Goal: Transaction & Acquisition: Purchase product/service

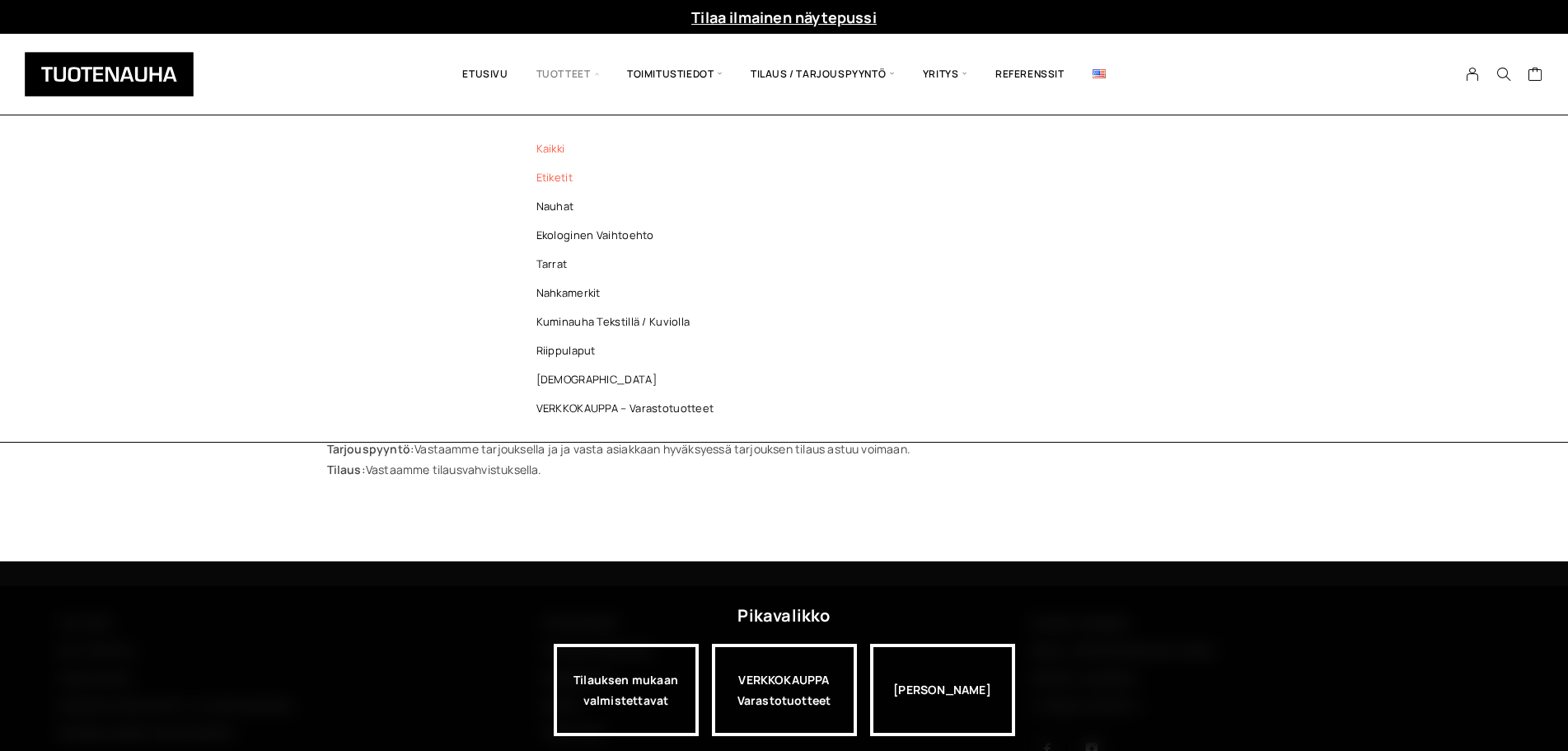
click at [547, 184] on link "Etiketit" at bounding box center [629, 177] width 239 height 28
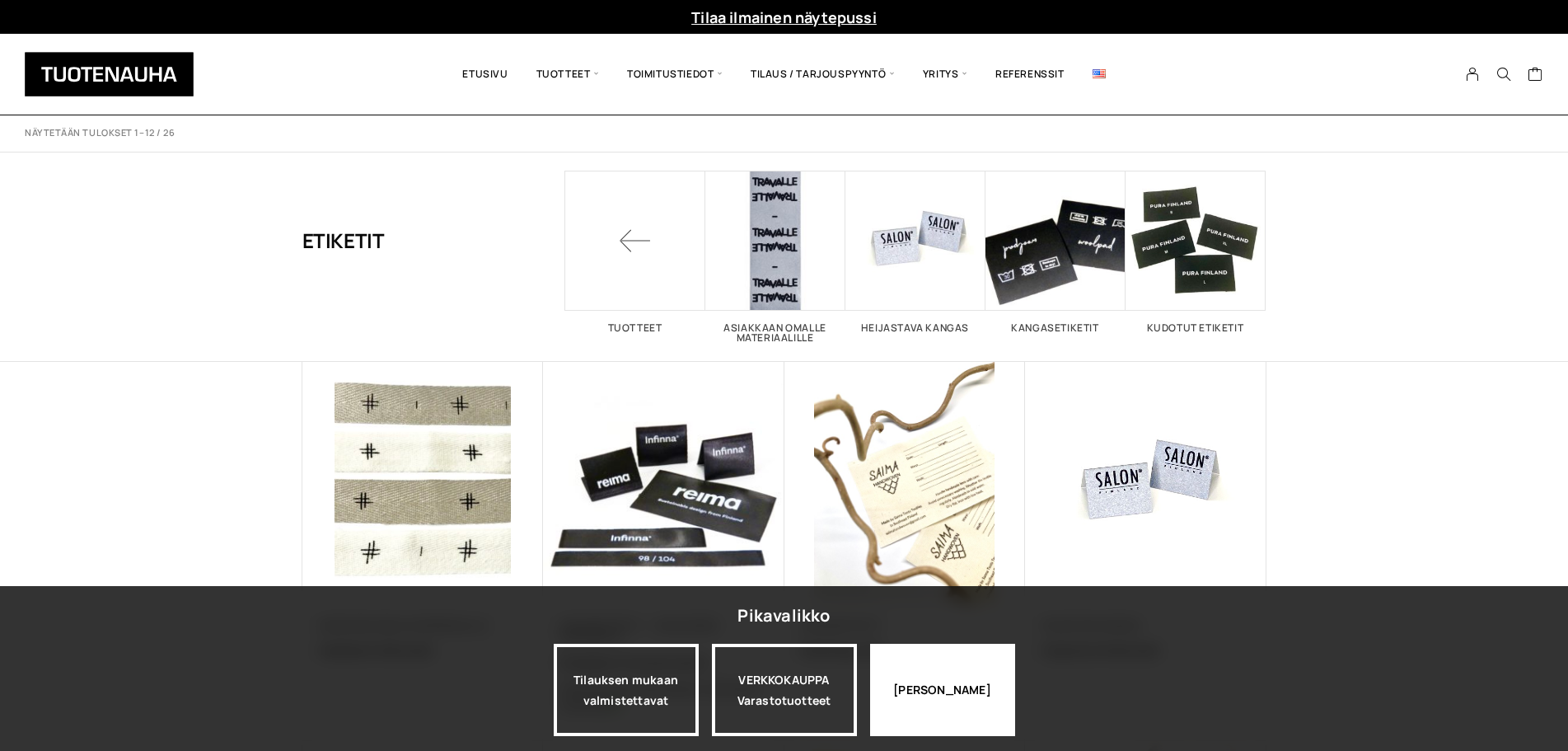
click at [948, 676] on div "Jatka katselua" at bounding box center [943, 690] width 145 height 92
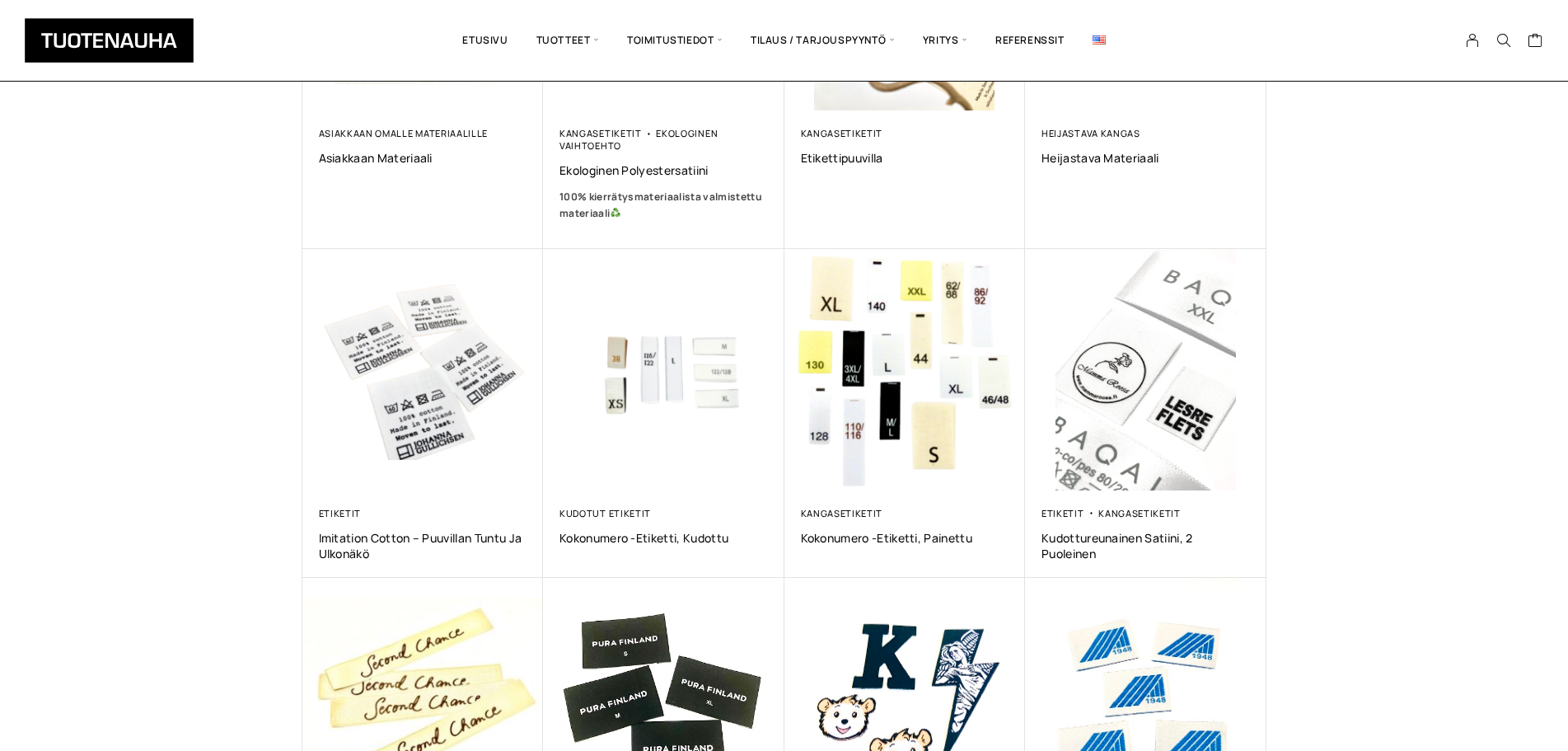
scroll to position [494, 0]
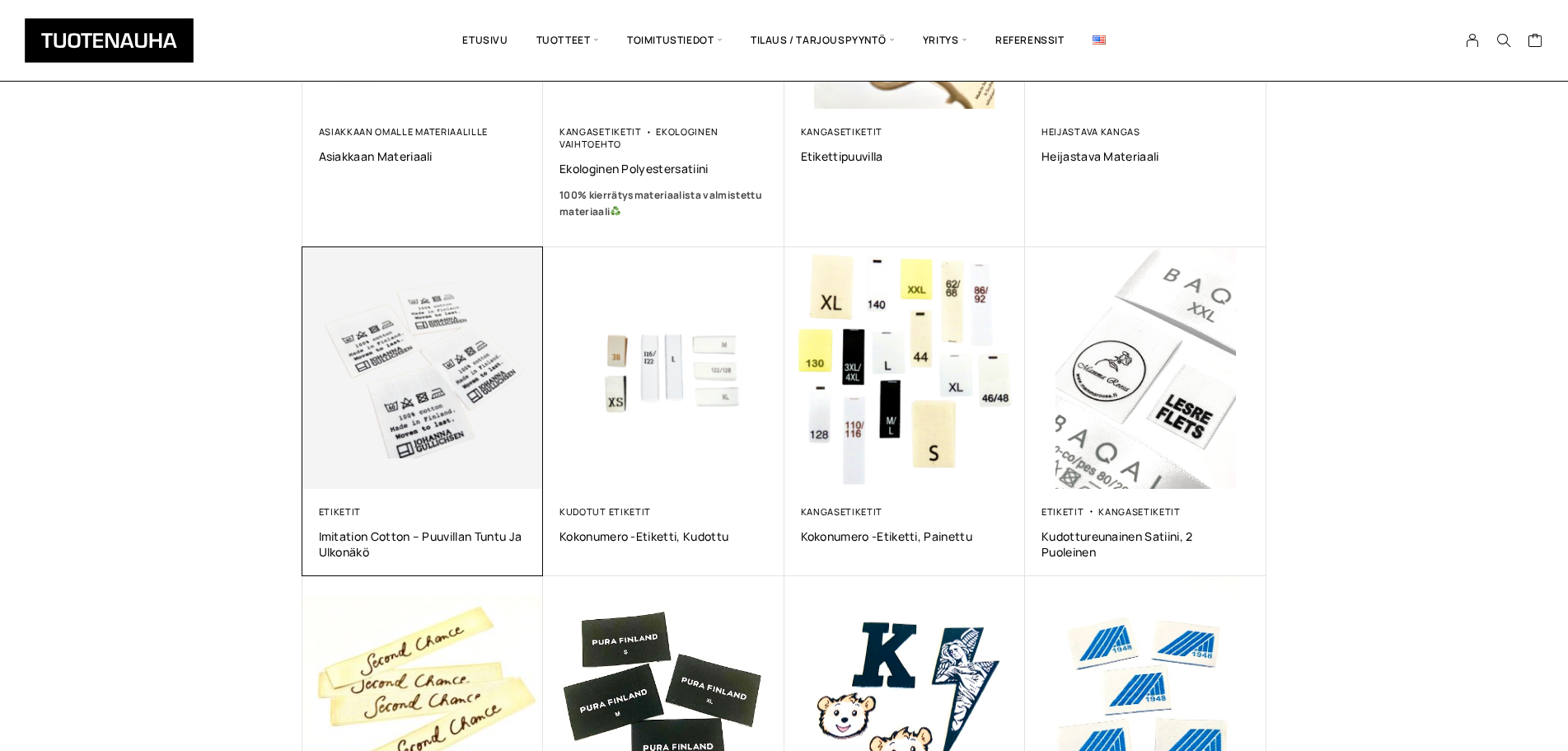
click at [462, 490] on div "Etiketit Imitation Cotton – puuvillan tuntu ja ulkonäkö 0,00 €" at bounding box center [424, 532] width 242 height 87
click at [439, 536] on span "Imitation Cotton – puuvillan tuntu ja ulkonäkö" at bounding box center [424, 544] width 209 height 31
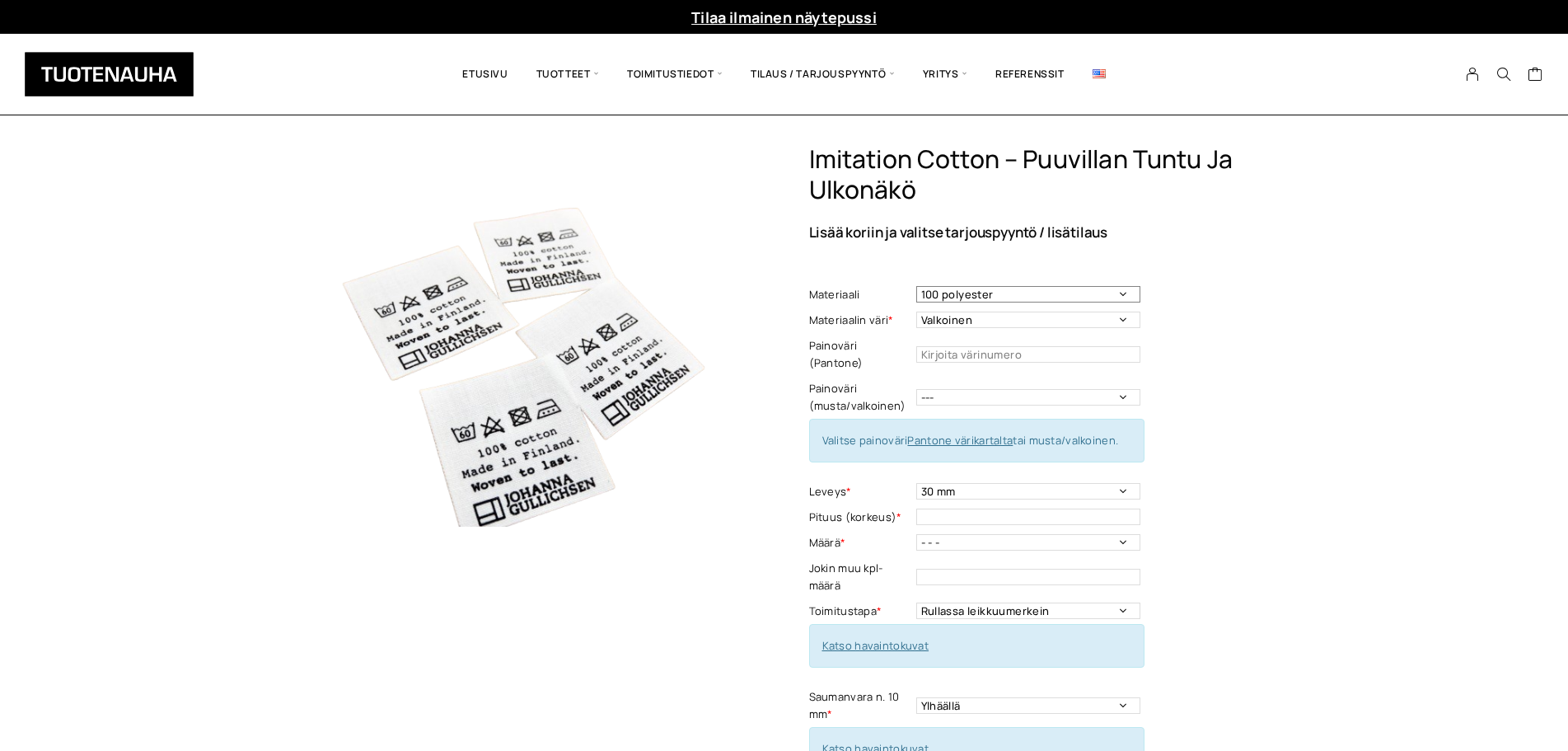
click at [1123, 293] on select "100 polyester" at bounding box center [1029, 293] width 224 height 16
click at [1122, 293] on select "100 polyester" at bounding box center [1029, 293] width 224 height 16
click at [1124, 321] on select "Valkoinen" at bounding box center [1029, 319] width 224 height 16
click at [1124, 346] on input "text" at bounding box center [1029, 354] width 224 height 16
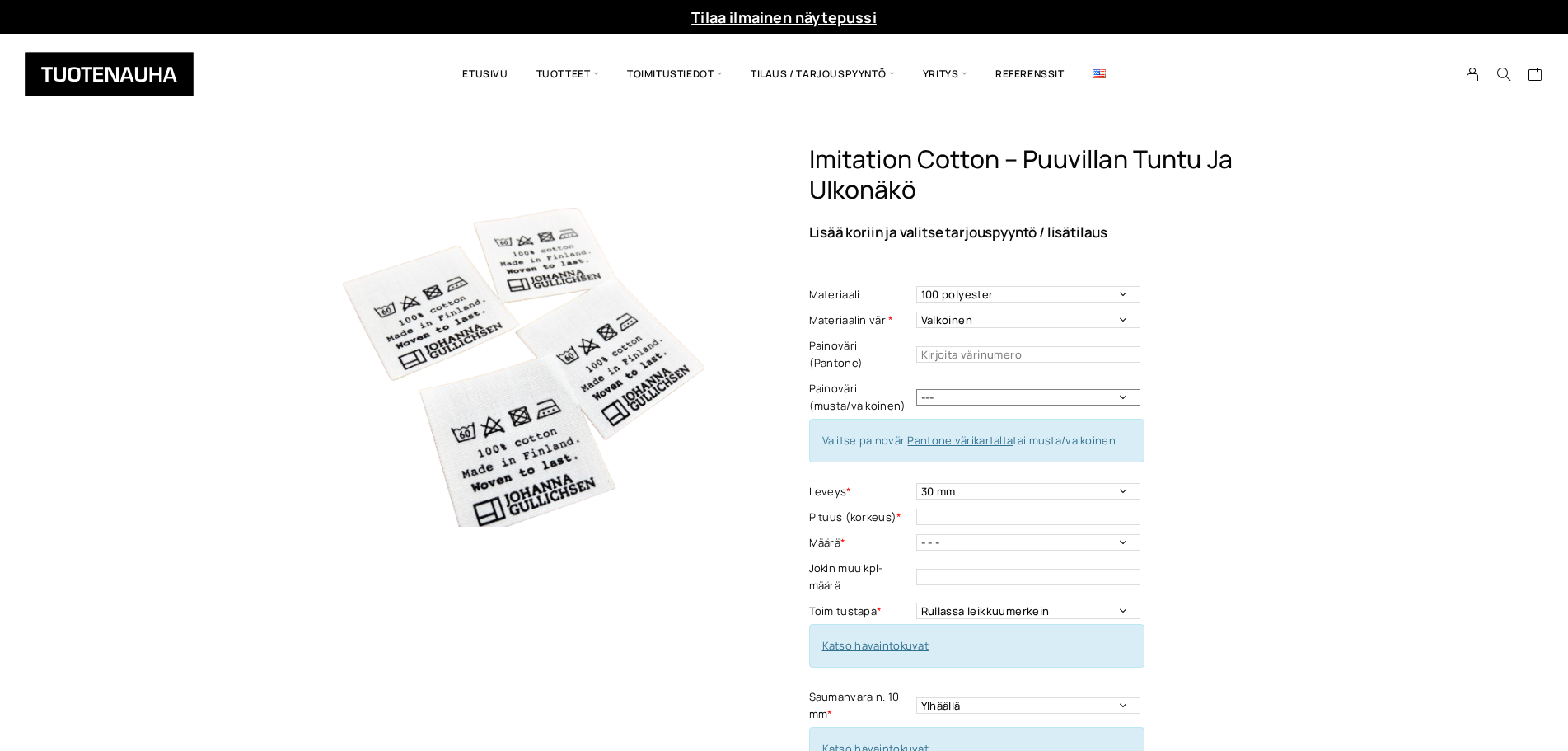
click at [1130, 389] on select "--- Musta Valkoinen" at bounding box center [1029, 397] width 224 height 16
select select "musta"
click at [916, 389] on select "--- Musta Valkoinen" at bounding box center [1029, 397] width 224 height 16
click at [1119, 534] on select "- - - 250kpl 500 kpl 1000 kpl 1500 kpl 2000 kpl 2500 kpl 3000 kpl 3500 kpl 4000…" at bounding box center [1029, 542] width 224 height 16
select select "250kpl"
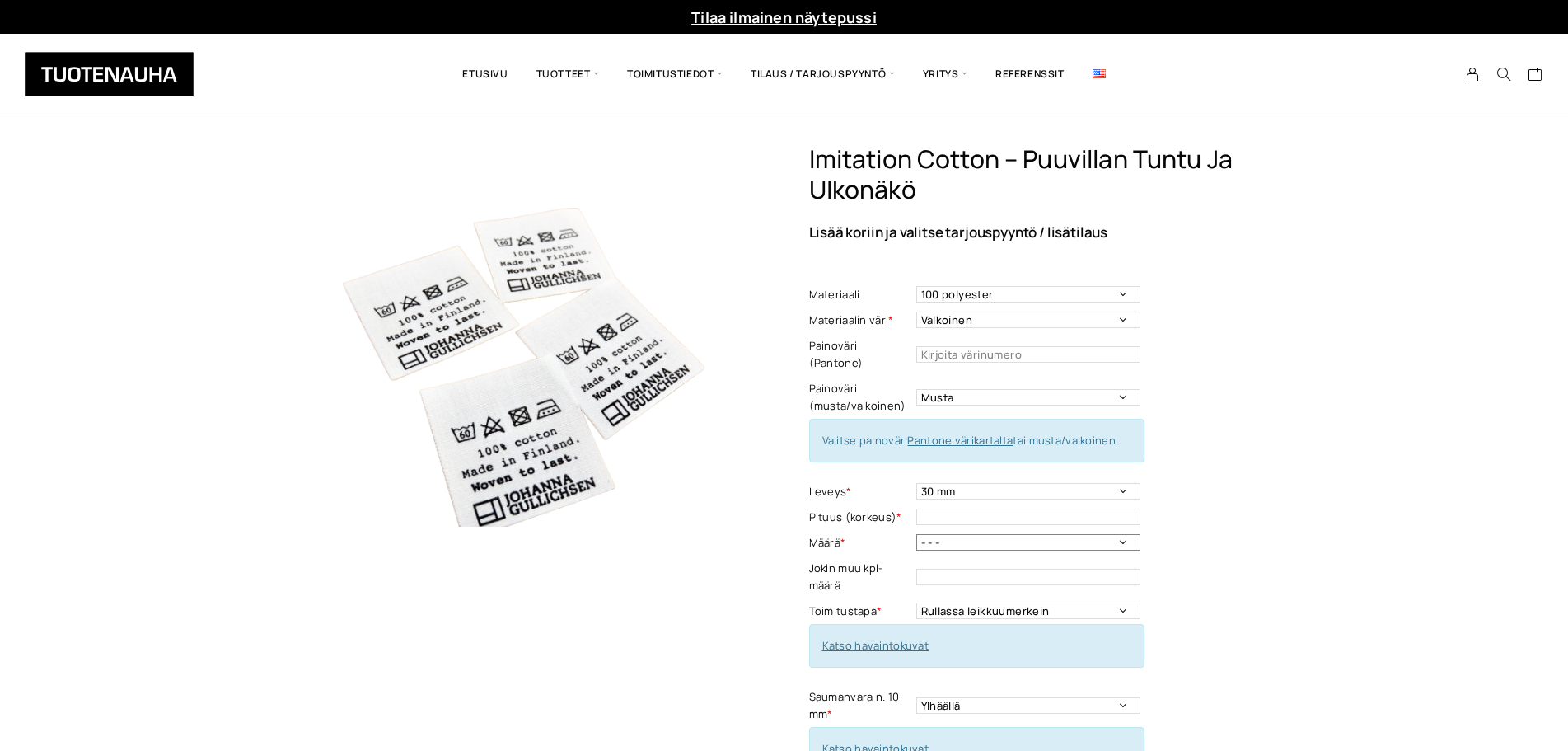
click at [916, 534] on select "- - - 250kpl 500 kpl 1000 kpl 1500 kpl 2000 kpl 2500 kpl 3000 kpl 3500 kpl 4000…" at bounding box center [1029, 542] width 224 height 16
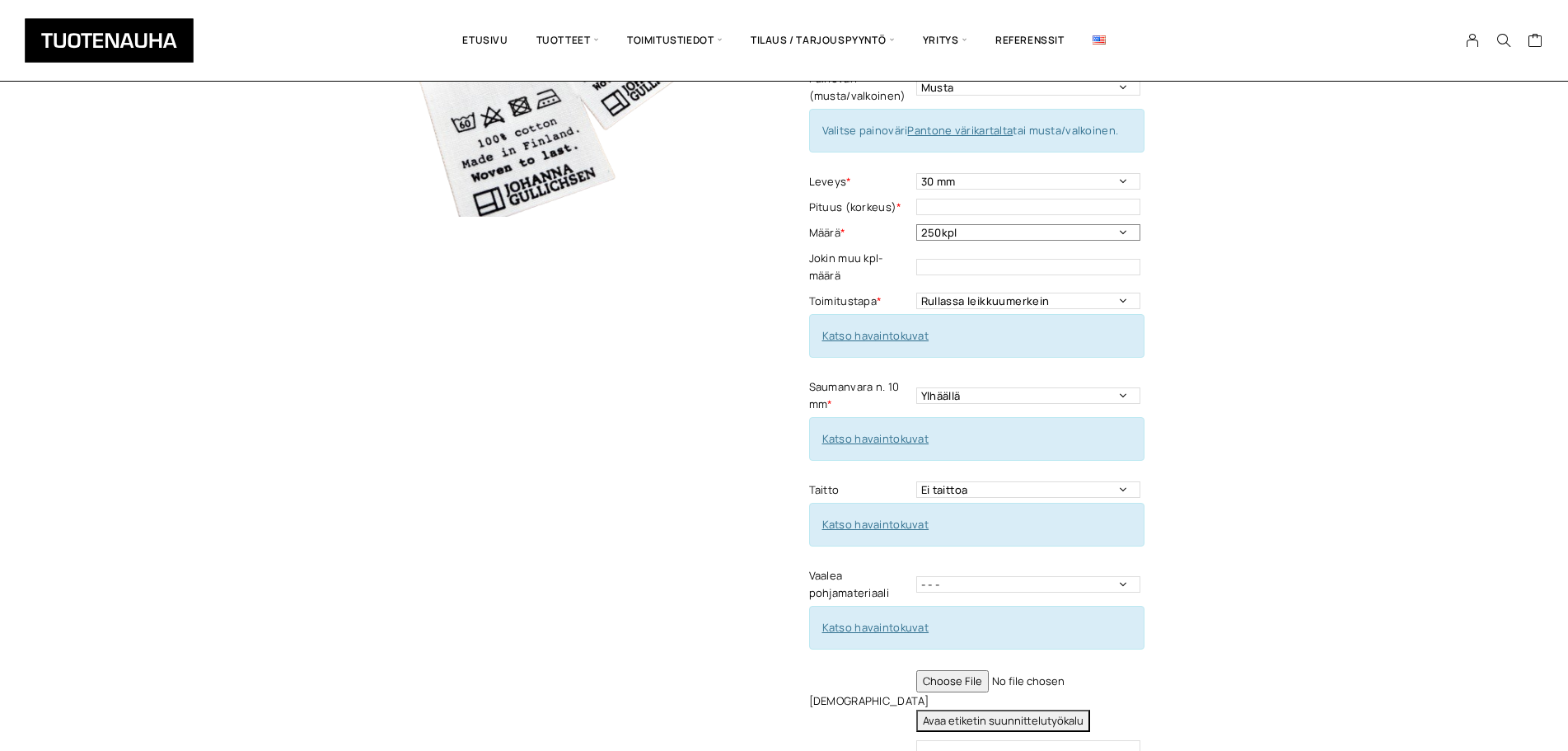
scroll to position [312, 0]
click at [1026, 290] on select "Rullassa leikkuumerkein Rullassa ilman leikkuumerkkejä Leikattuna" at bounding box center [1029, 298] width 224 height 16
click at [1126, 574] on select "- - - 1-puoleinen 2-puoleinen" at bounding box center [1029, 582] width 224 height 16
click at [916, 574] on select "- - - 1-puoleinen 2-puoleinen" at bounding box center [1029, 582] width 224 height 16
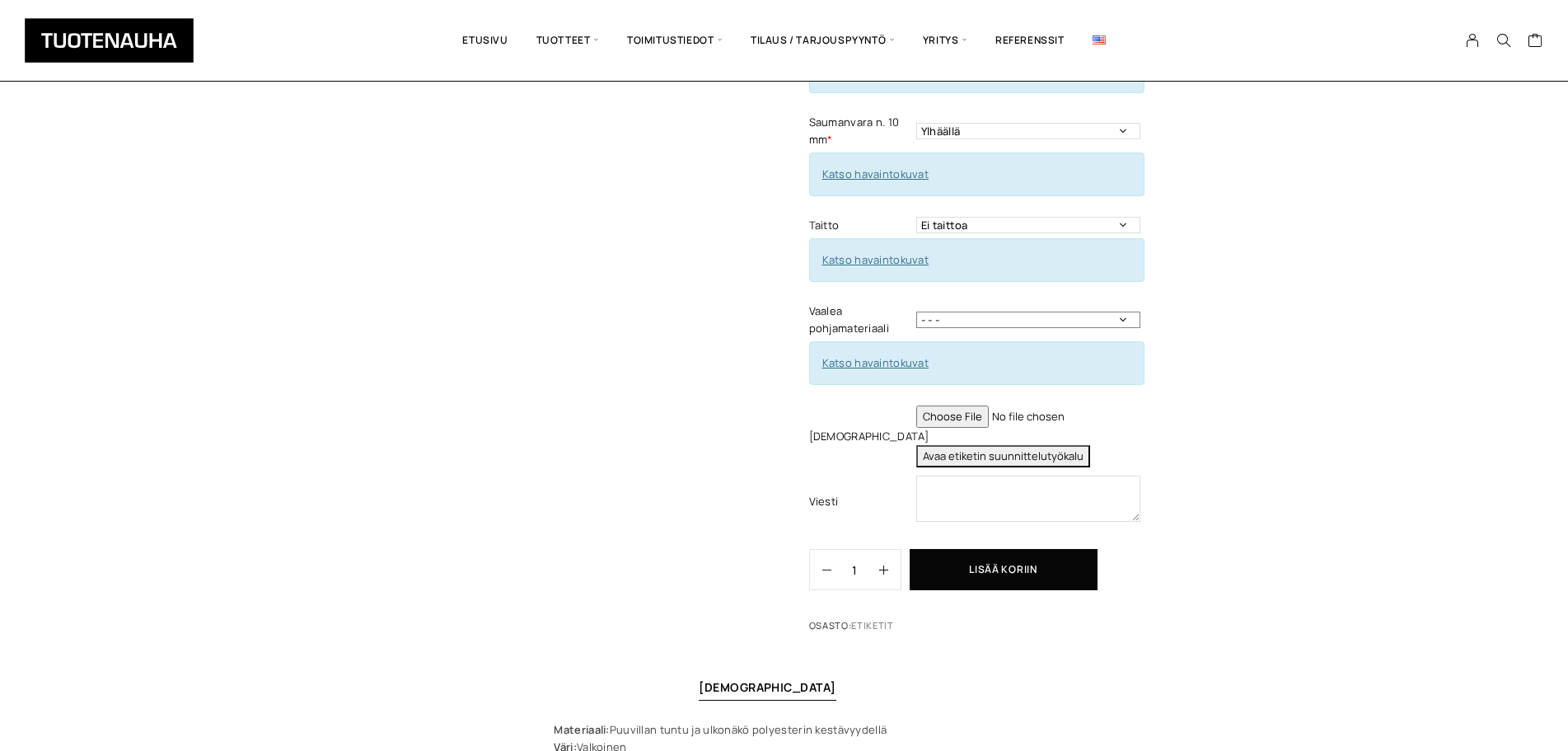
scroll to position [584, 0]
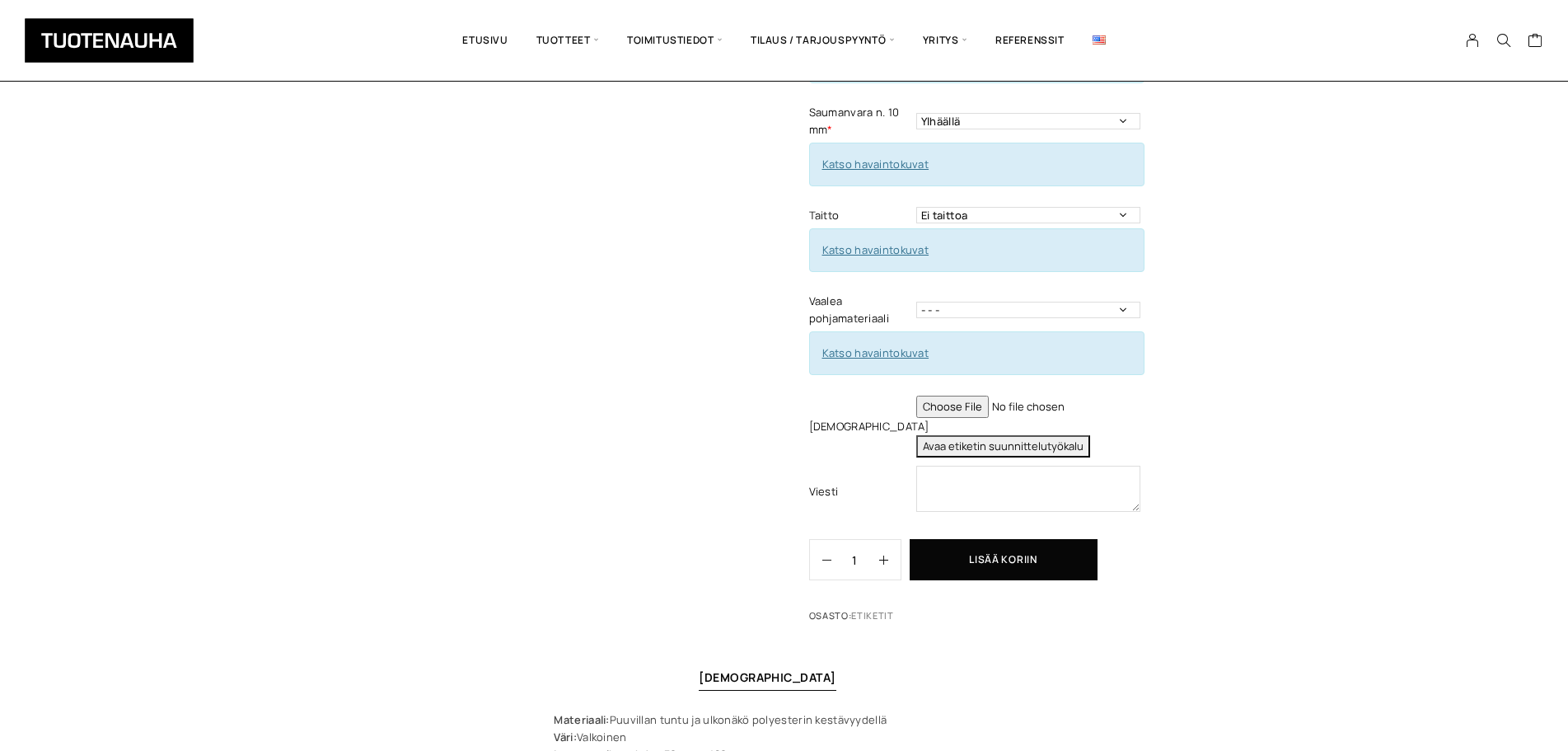
click at [963, 395] on input "file" at bounding box center [1029, 407] width 224 height 22
click at [964, 395] on input "file" at bounding box center [1029, 407] width 224 height 22
click at [981, 395] on input "file" at bounding box center [1029, 407] width 224 height 22
type input "C:\fakepath\pesumerkki 8692.pdf"
click at [1010, 554] on button "Lisää koriin" at bounding box center [1004, 560] width 188 height 41
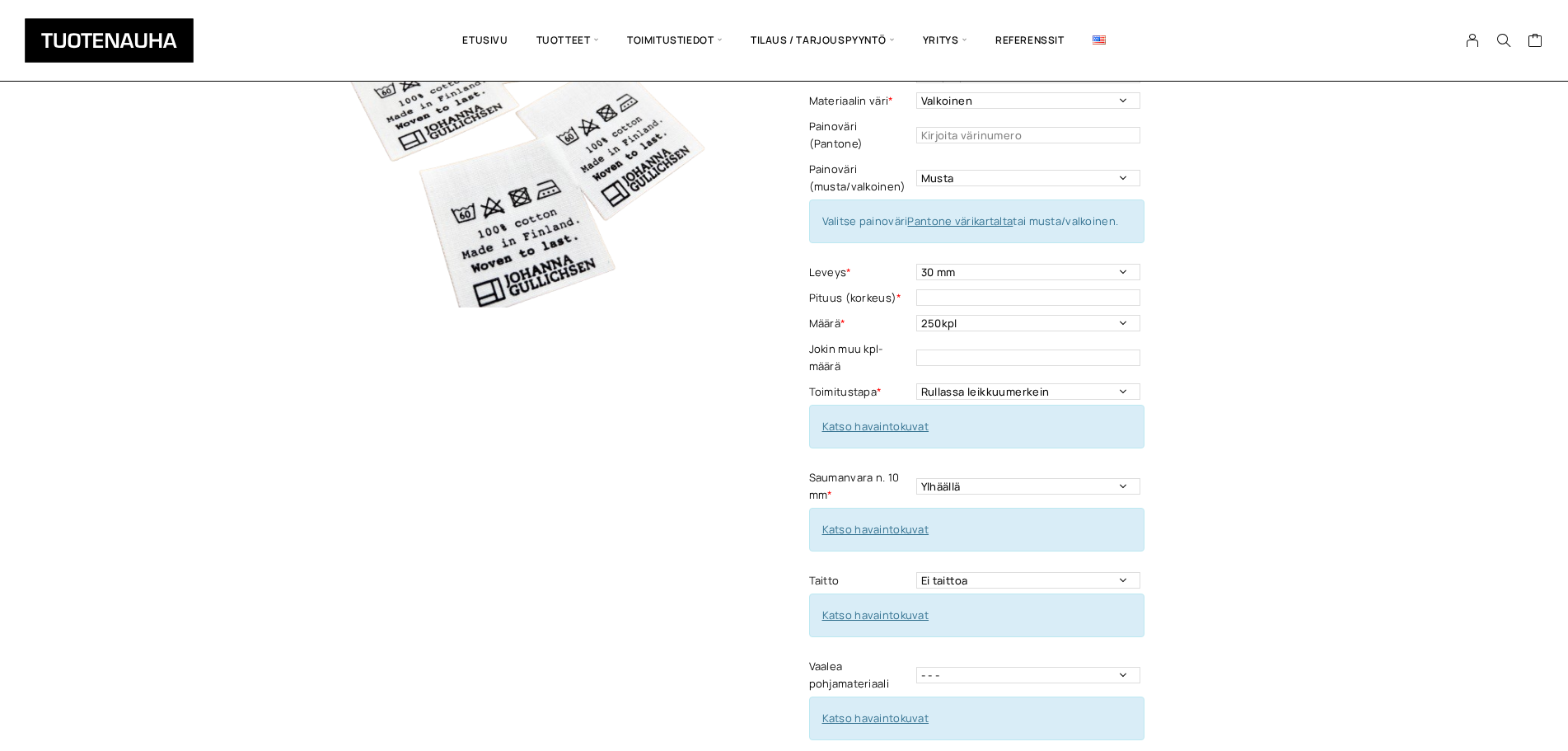
scroll to position [207, 0]
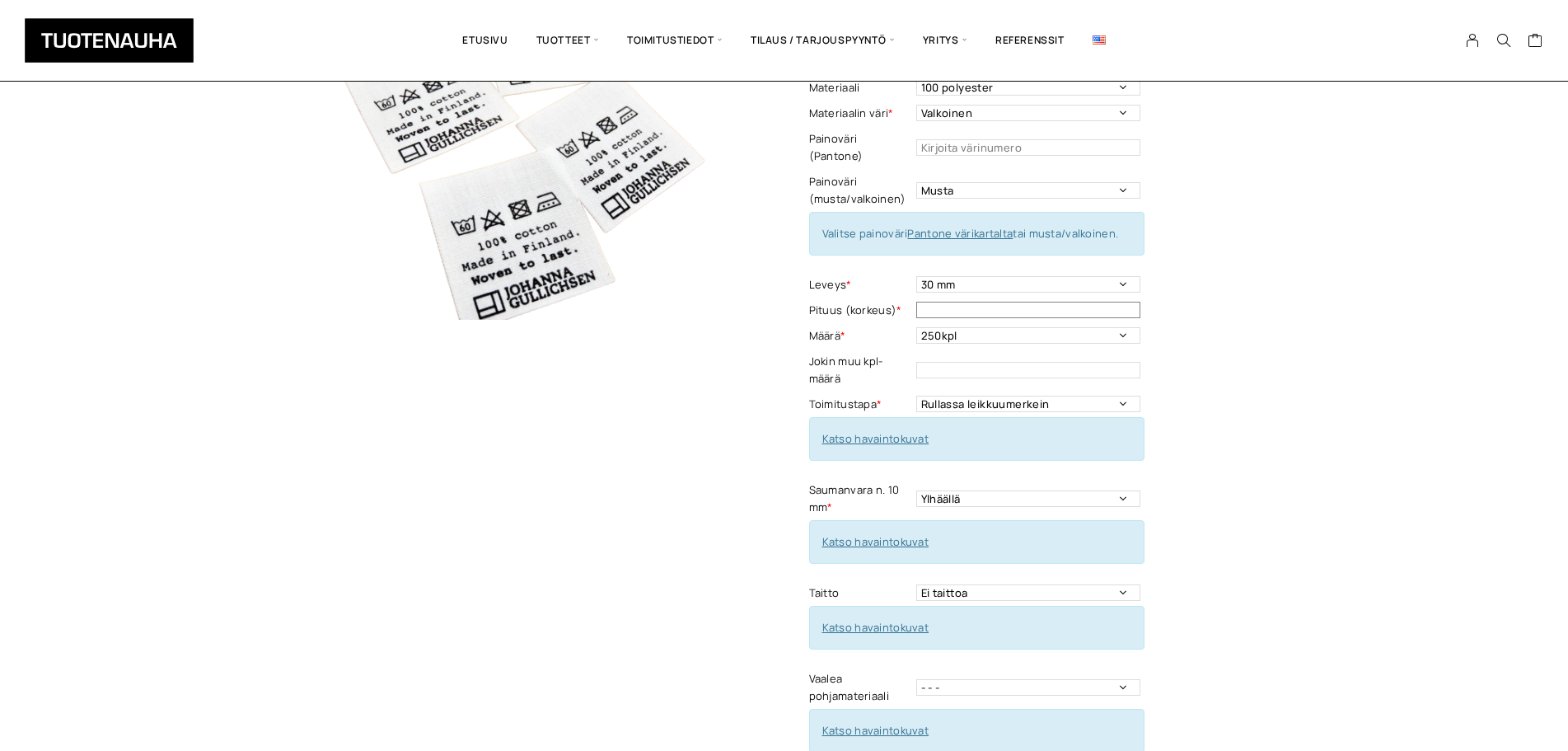
click at [1042, 302] on input "text" at bounding box center [1029, 310] width 224 height 16
type input "30mm"
click at [1308, 378] on div "Imitation Cotton – puuvillan tuntu ja ulkonäkö Lisää koriin ja valitse tarjousp…" at bounding box center [784, 607] width 1568 height 1340
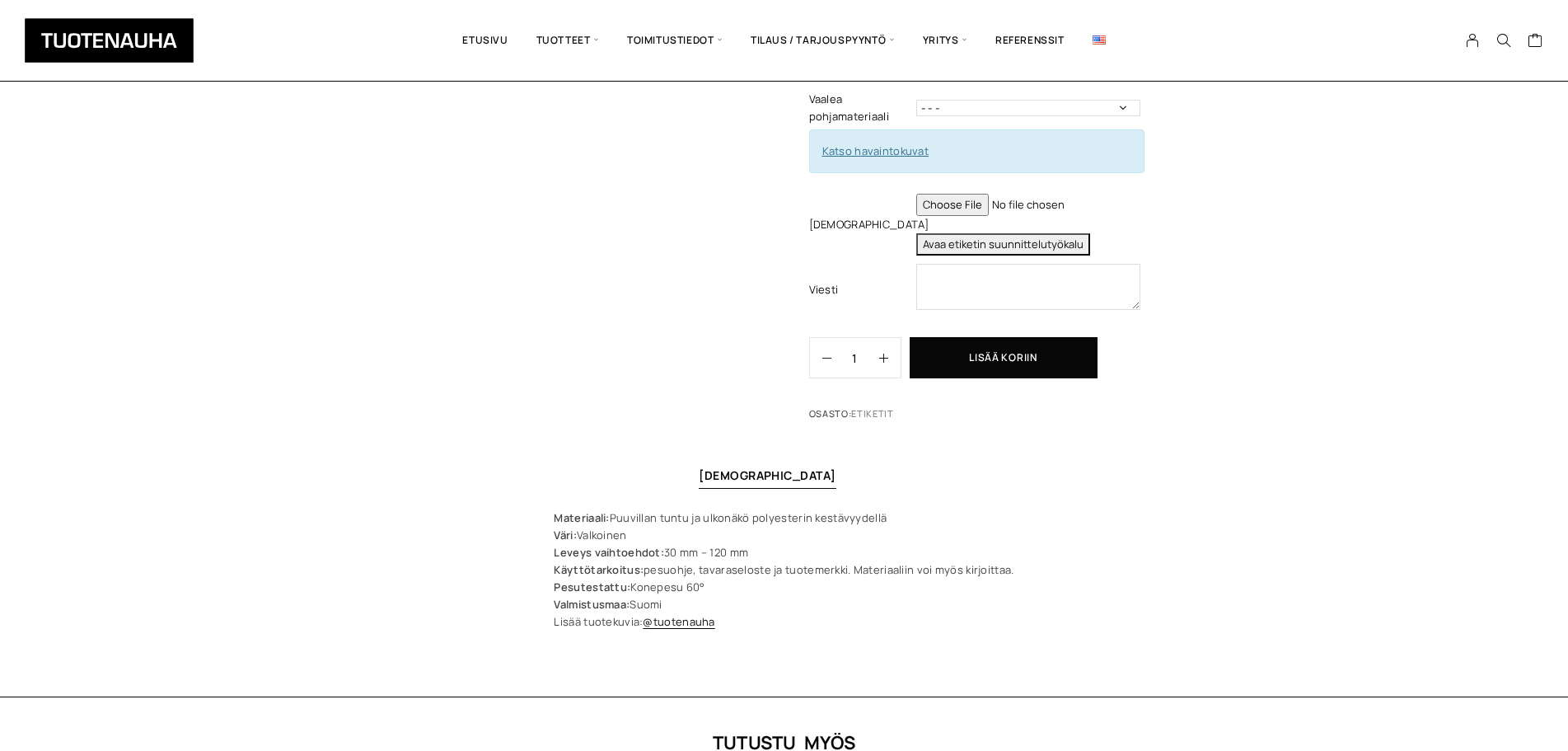
scroll to position [784, 0]
click at [1074, 269] on textarea at bounding box center [1029, 288] width 224 height 46
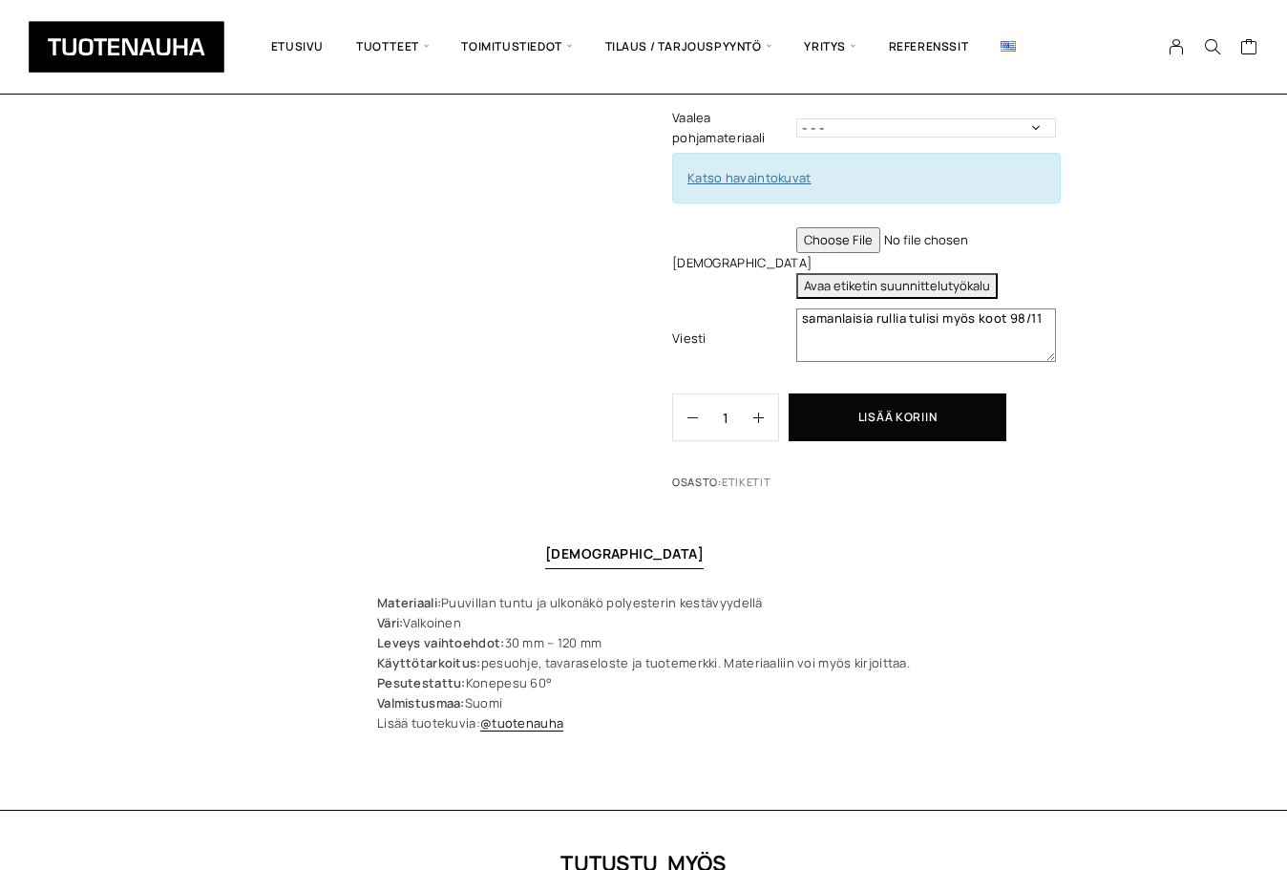
click at [1045, 308] on textarea "samanlaisia rullia tulisi myös koot 98/11" at bounding box center [927, 334] width 260 height 53
type textarea "samanlaisia rullia tulisi myös koot 98/104, 110/116, 122/128, 134/140"
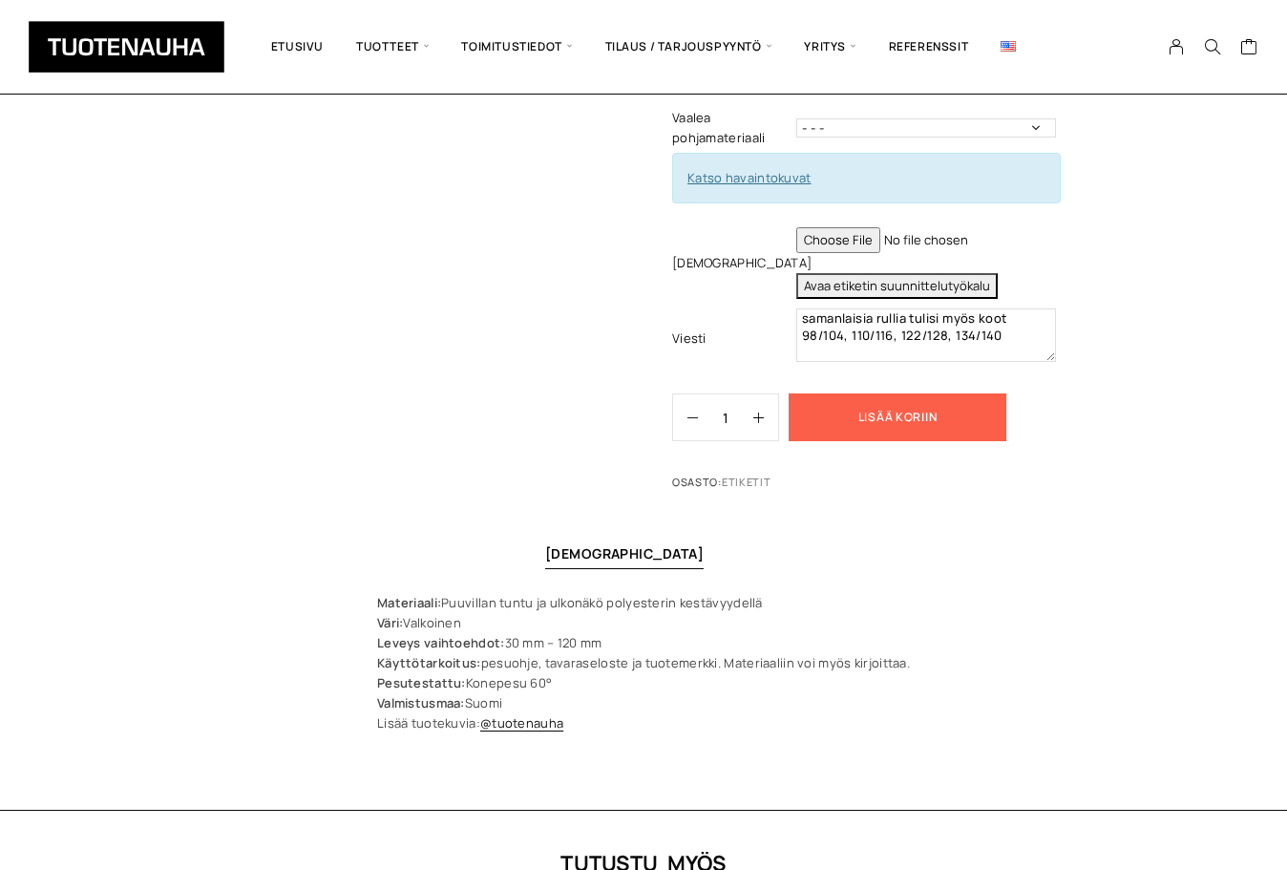
click at [938, 402] on button "Lisää koriin" at bounding box center [898, 417] width 218 height 48
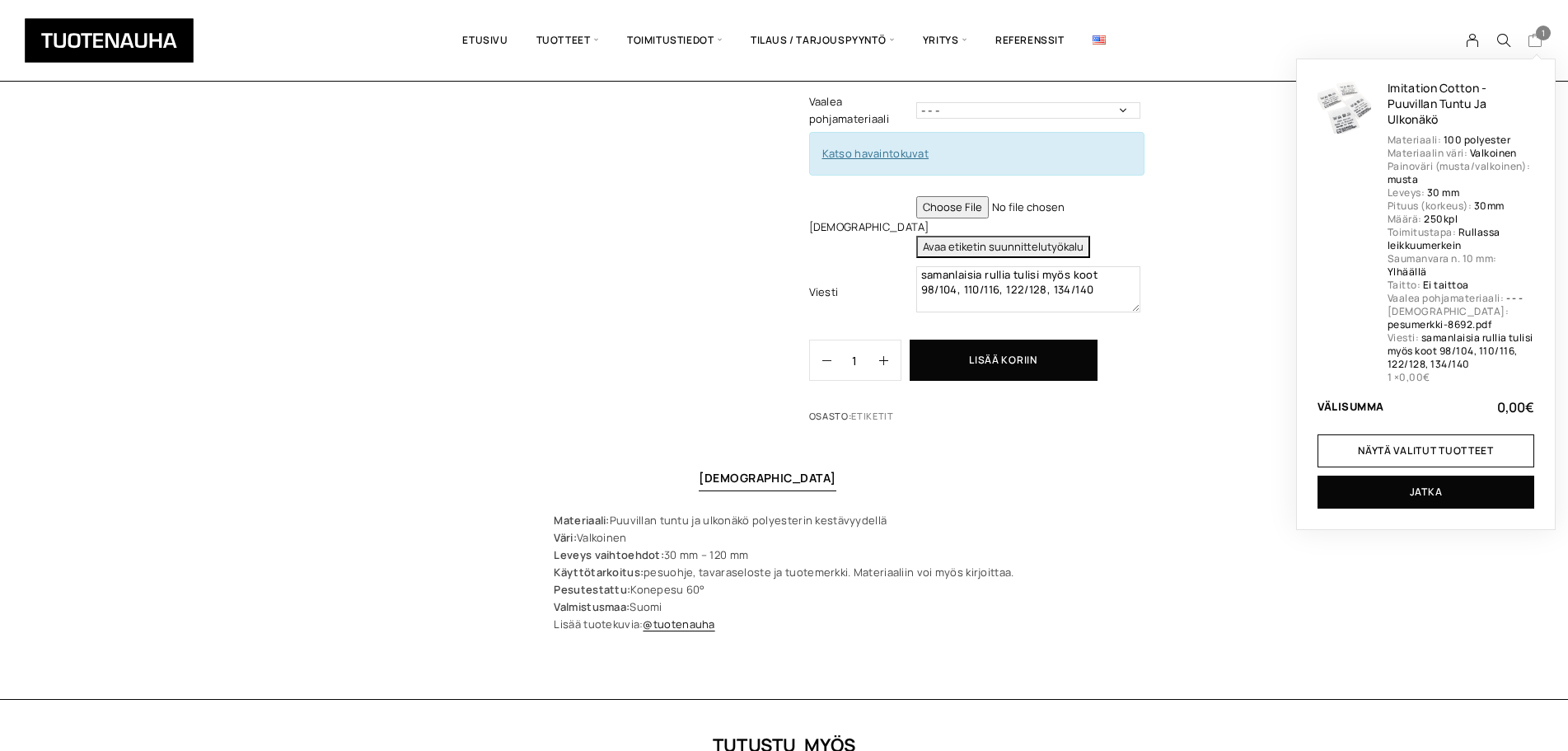
click at [1535, 38] on icon "Cart" at bounding box center [1536, 40] width 16 height 15
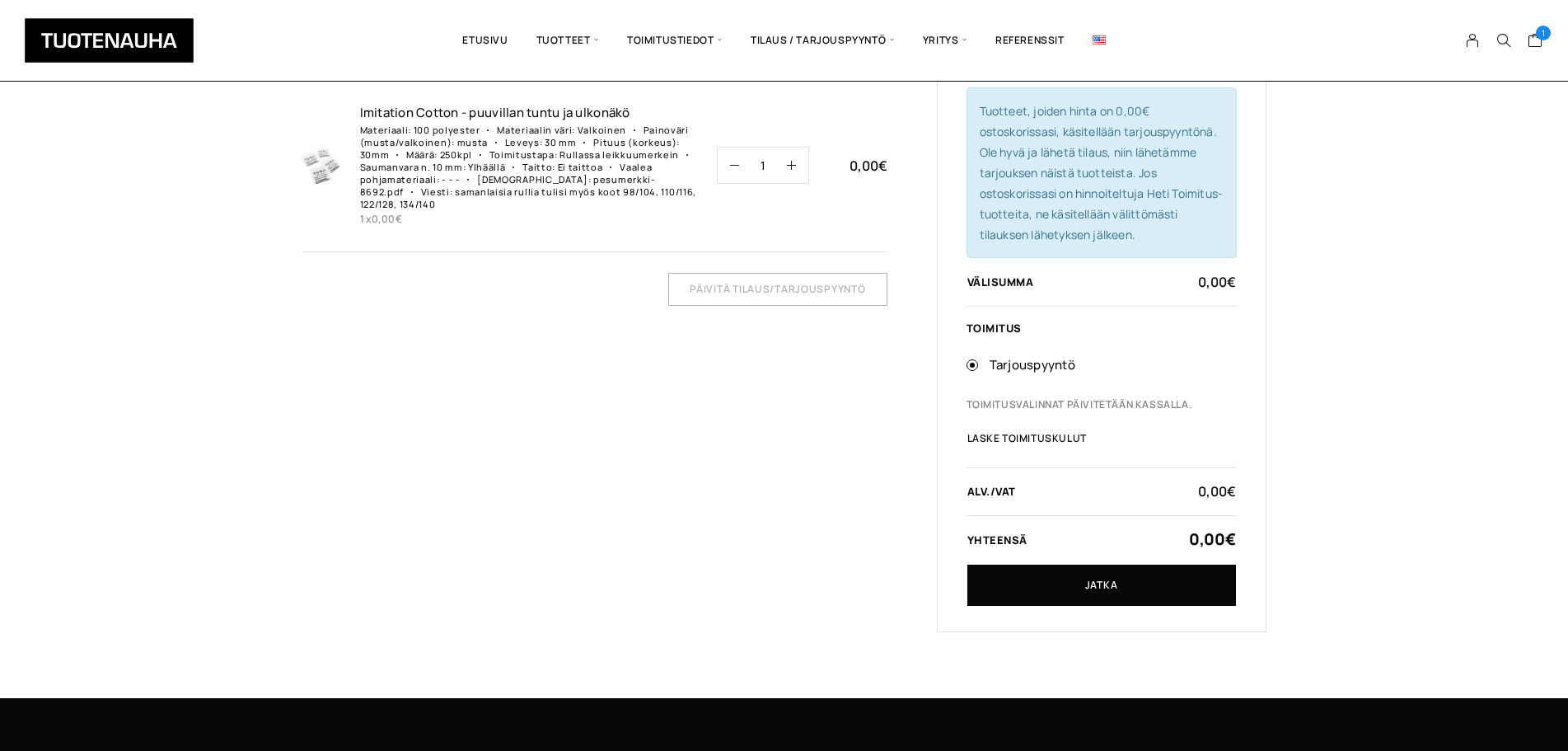
scroll to position [150, 0]
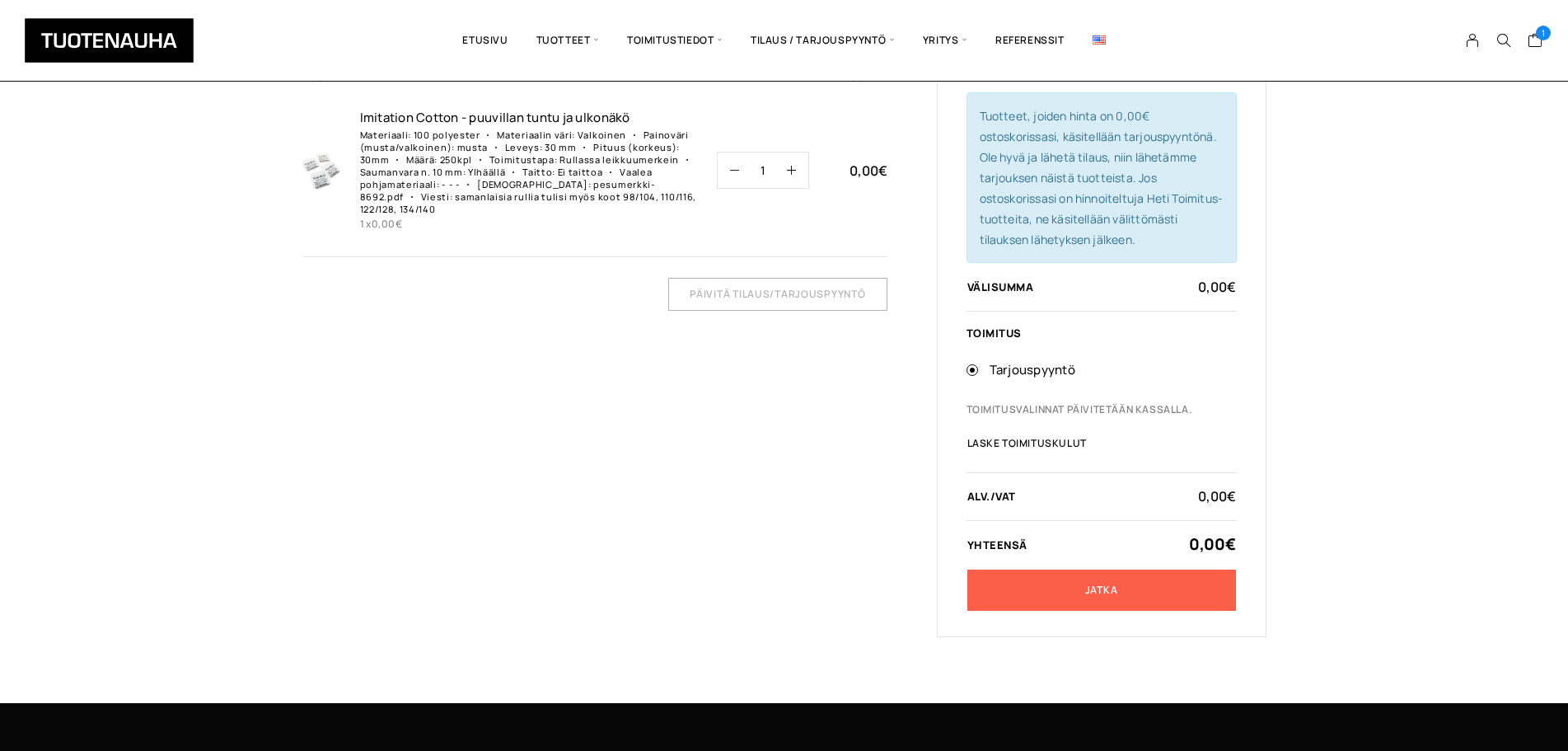
click at [1099, 596] on link "Jatka" at bounding box center [1101, 590] width 268 height 41
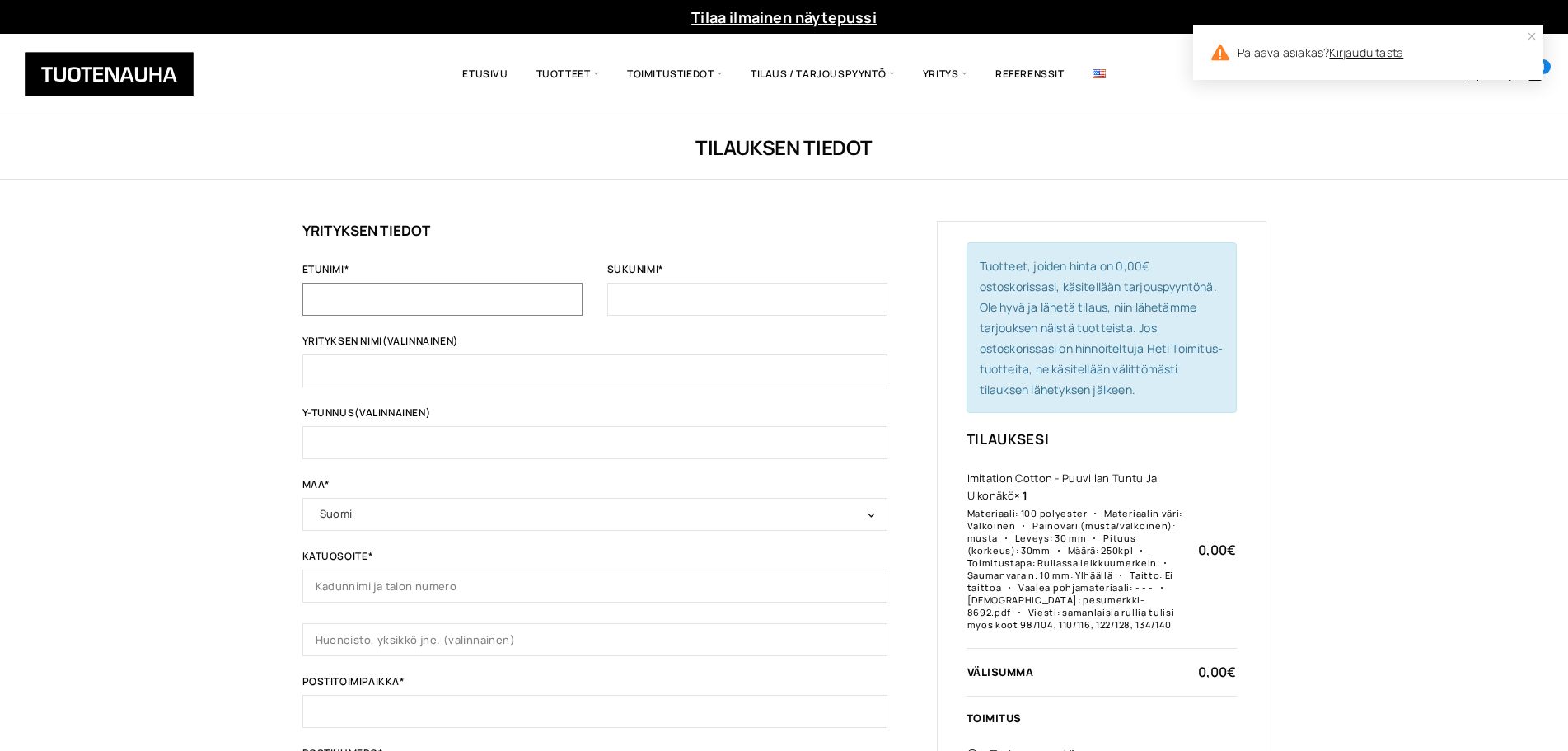
click at [419, 303] on input "Etunimi *" at bounding box center [443, 300] width 280 height 33
type input "[PERSON_NAME]"
type input "Vaarala"
type input "HillaShop oy"
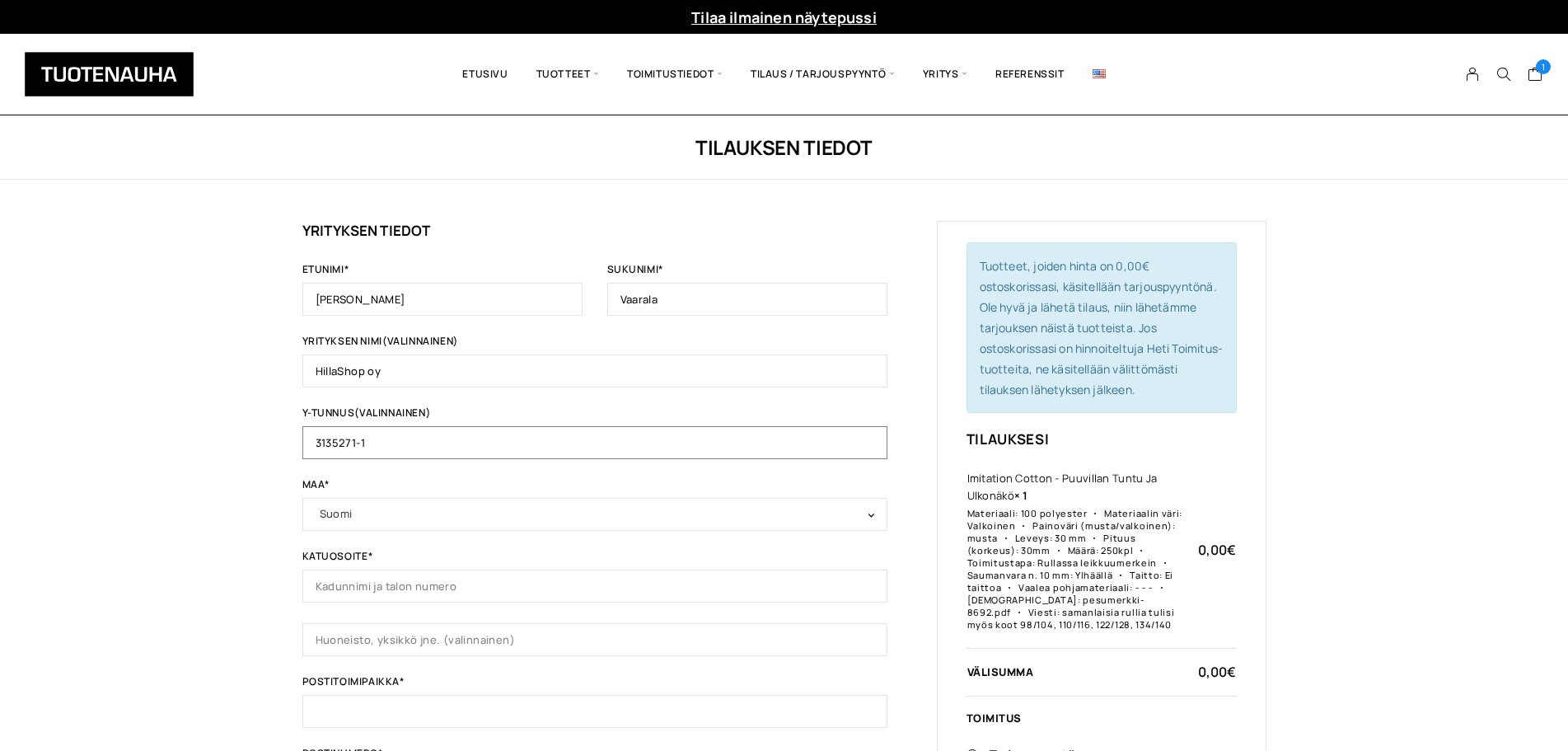
type input "3135271-1"
click at [525, 594] on input "Katuosoite *" at bounding box center [595, 586] width 585 height 33
type input "Virastotie 6"
type input "Ranua"
type input "97700"
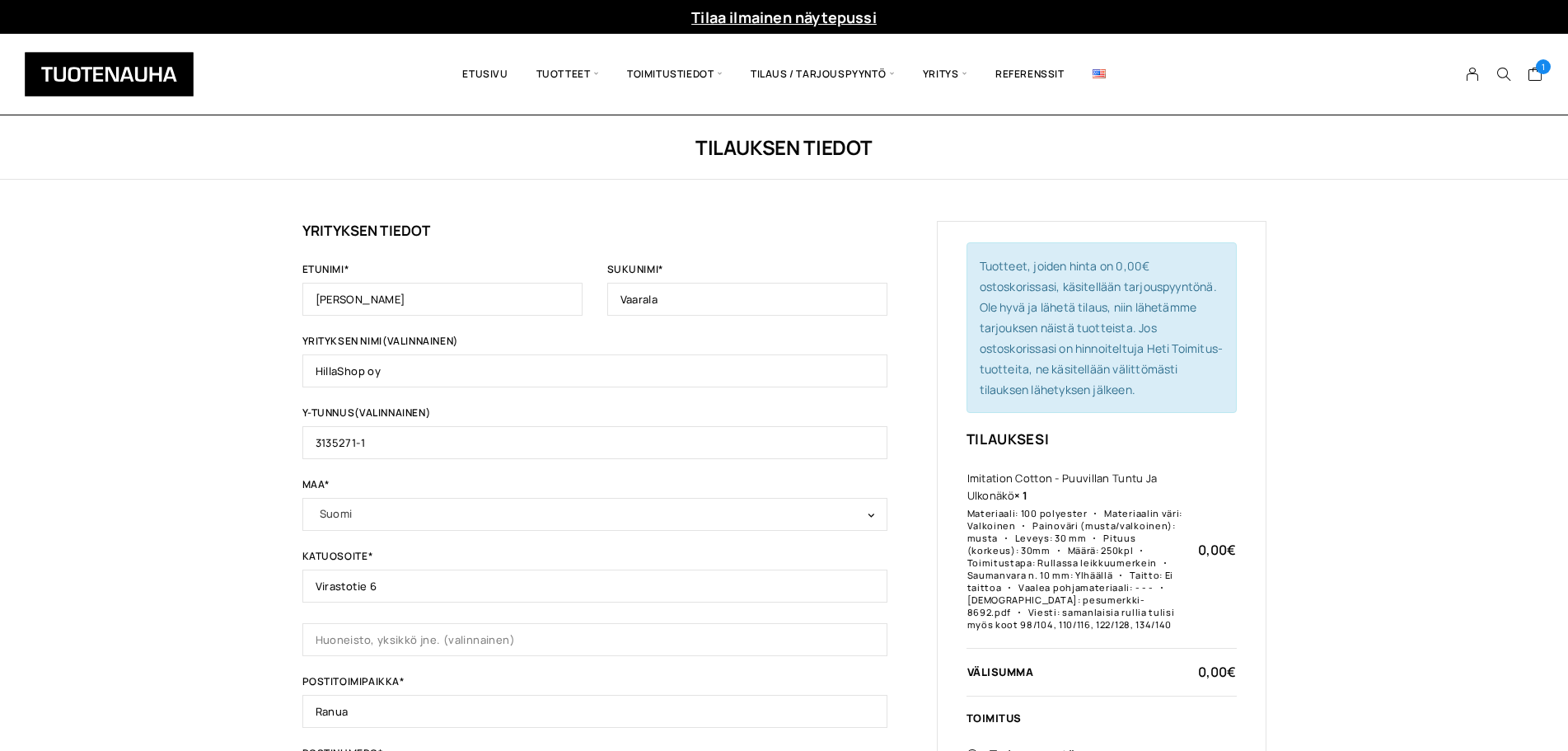
type input "[PHONE_NUMBER]"
type input "[EMAIL_ADDRESS][DOMAIN_NAME]"
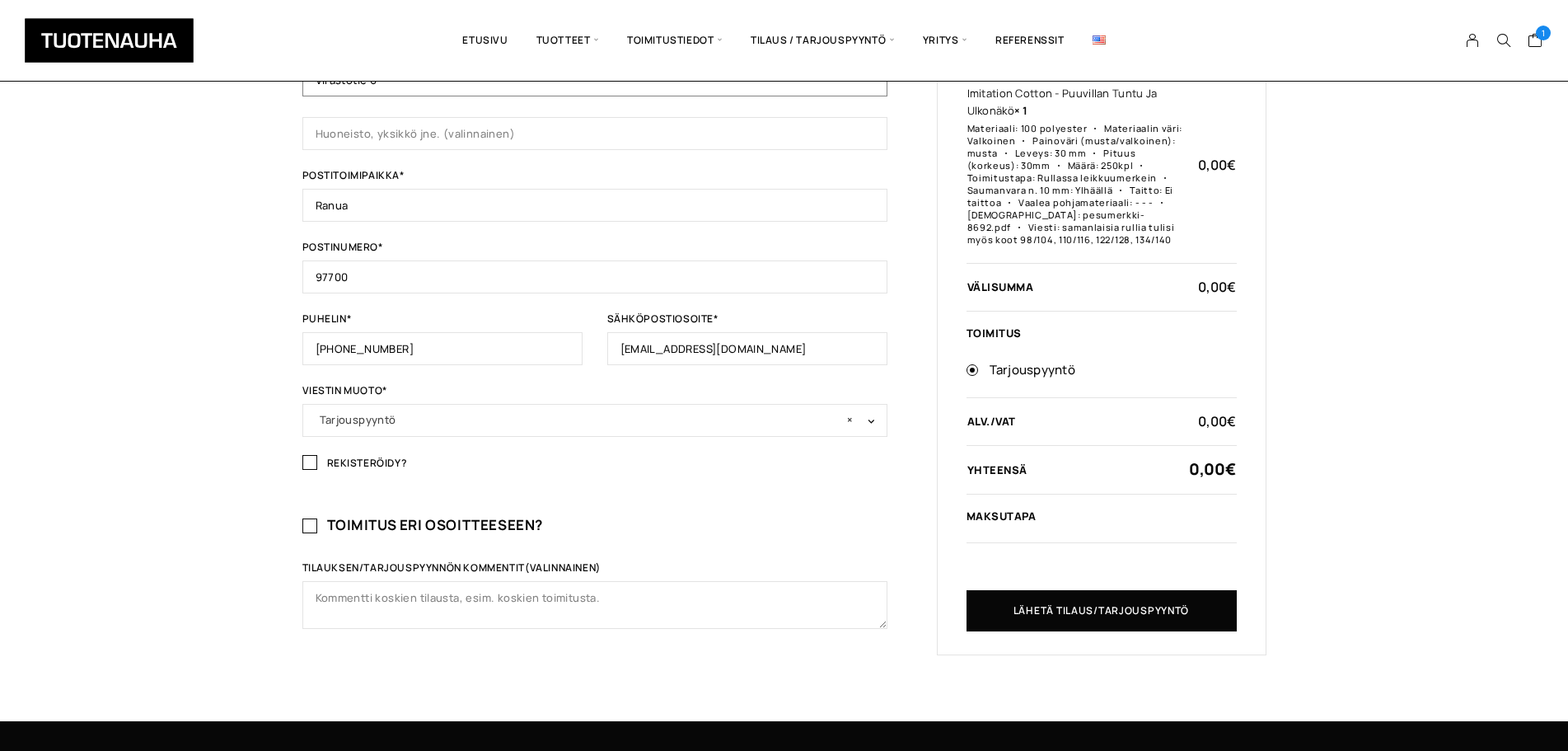
scroll to position [504, 0]
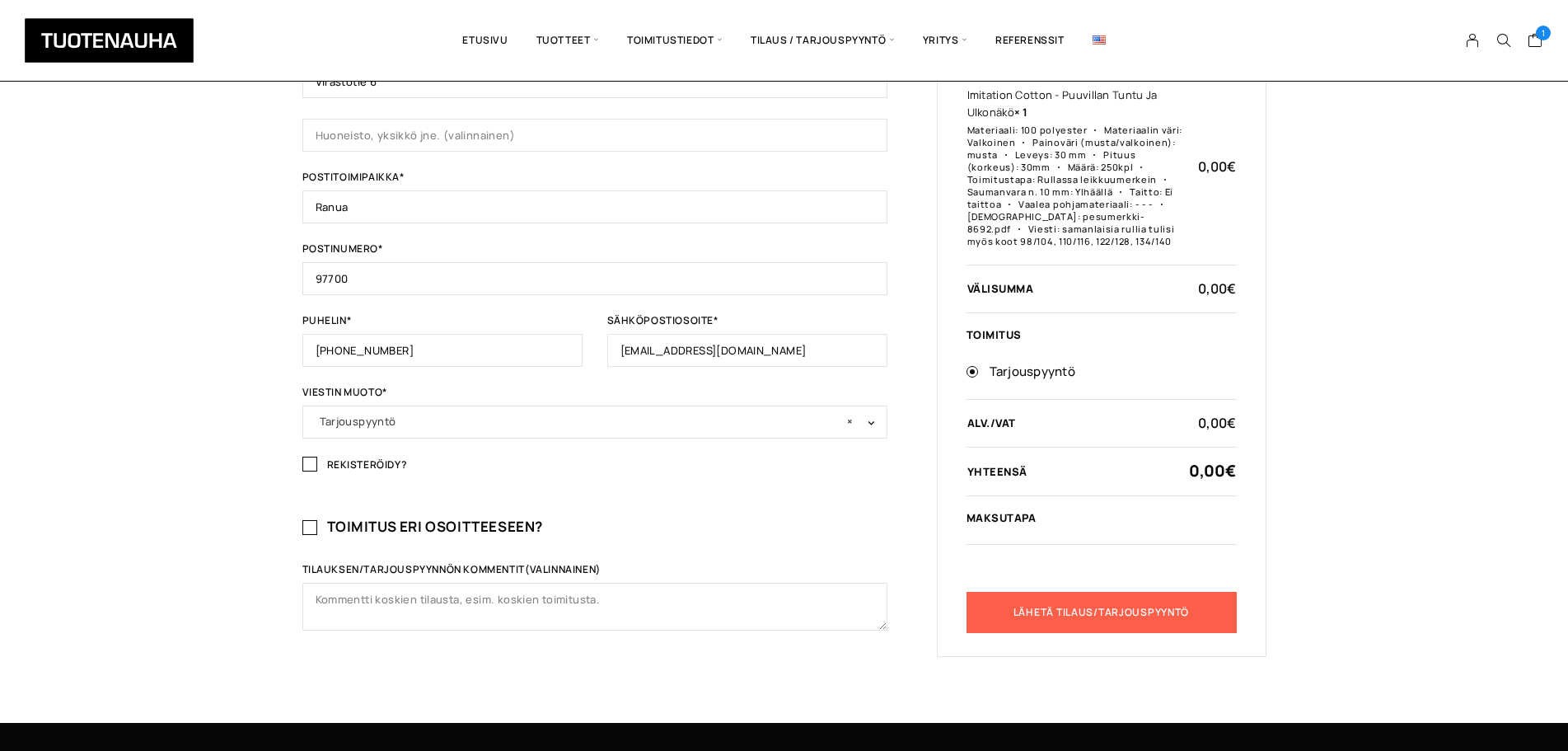
click at [1043, 610] on button "Lähetä tilaus/tarjouspyyntö" at bounding box center [1101, 613] width 270 height 41
